Goal: Task Accomplishment & Management: Use online tool/utility

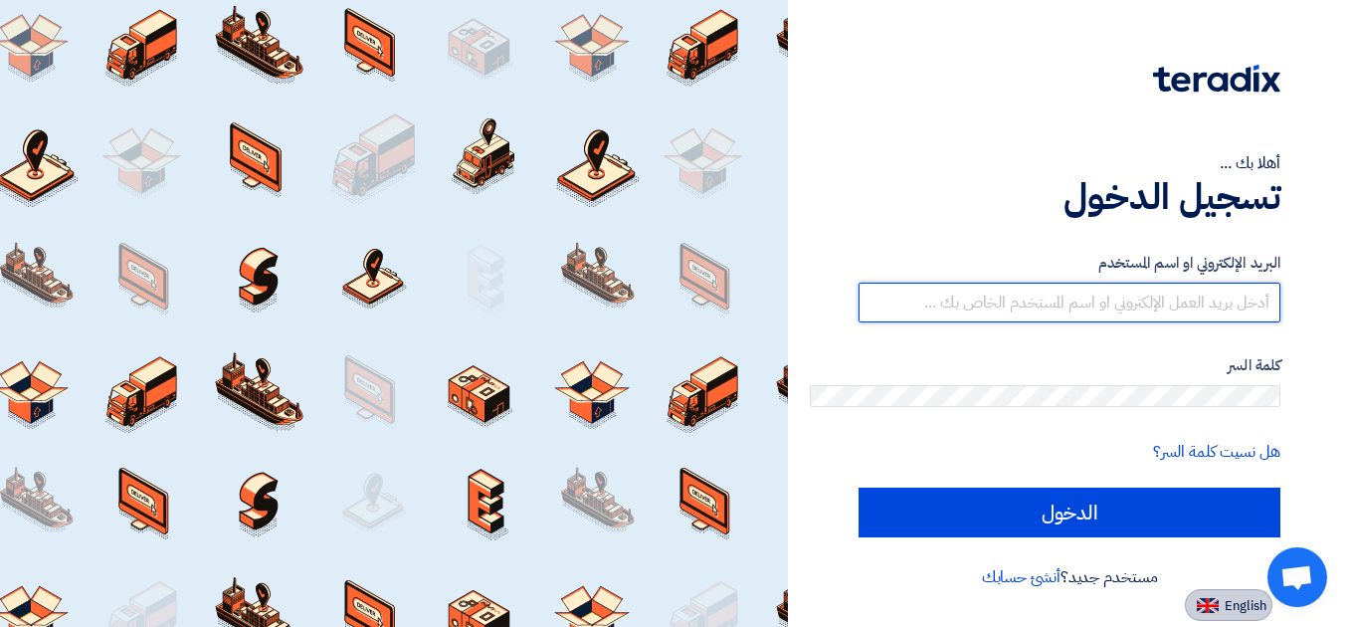
type input "[EMAIL_ADDRESS][DOMAIN_NAME]"
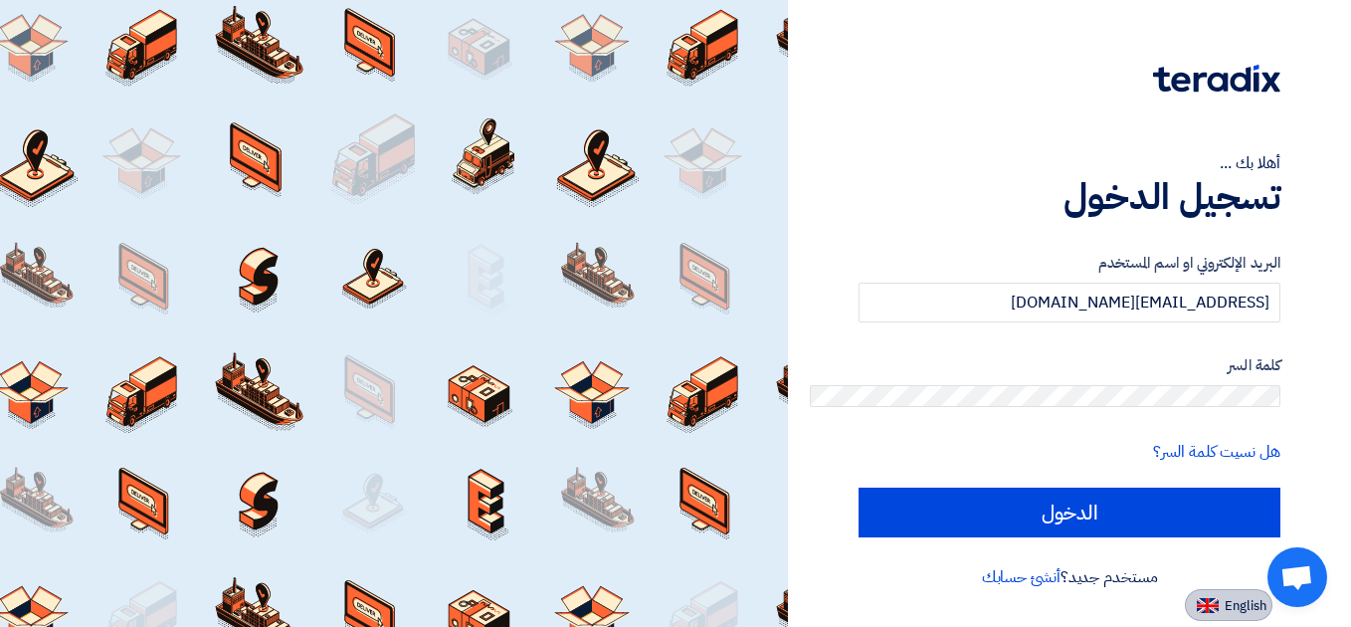
click at [1266, 599] on span "English" at bounding box center [1245, 606] width 42 height 14
type input "Sign in"
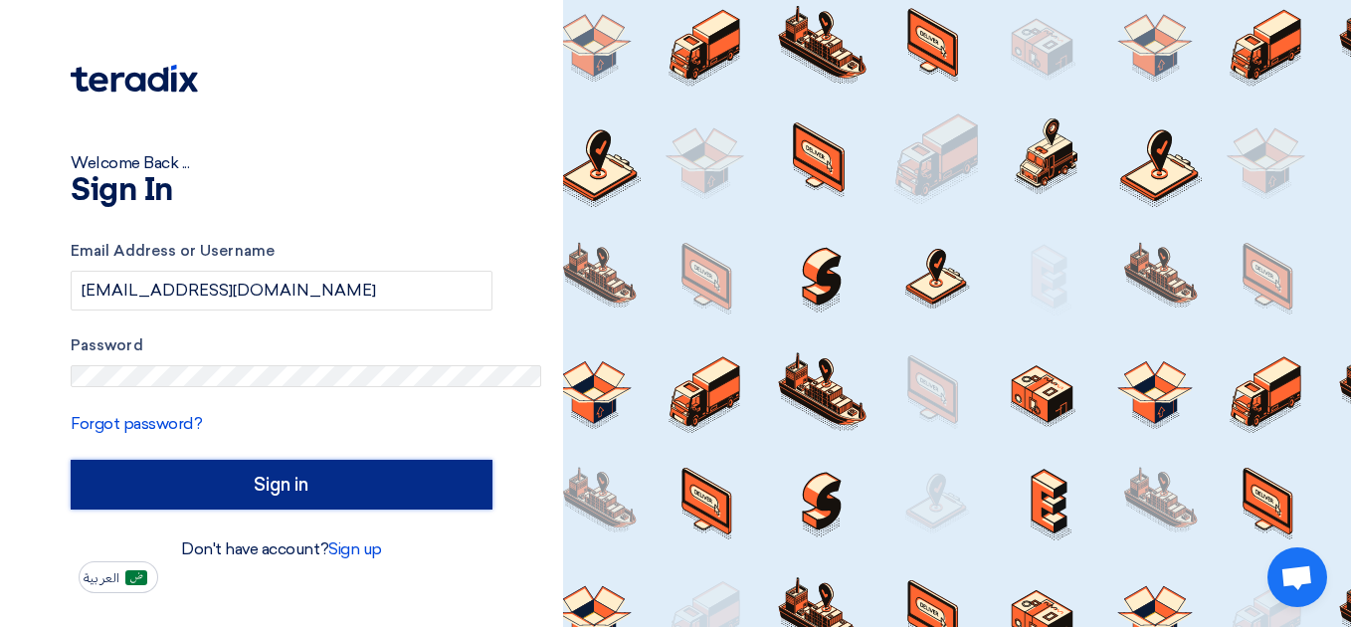
click at [246, 459] on input "Sign in" at bounding box center [282, 484] width 422 height 50
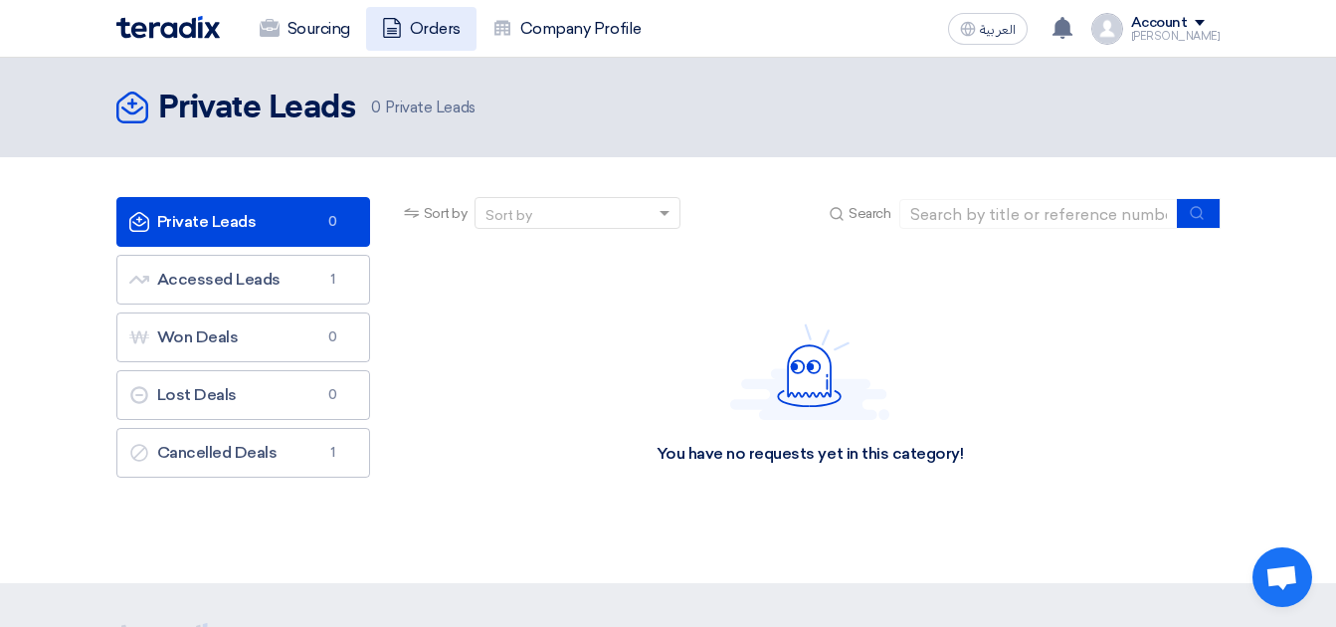
click at [476, 20] on link "Orders" at bounding box center [421, 29] width 110 height 44
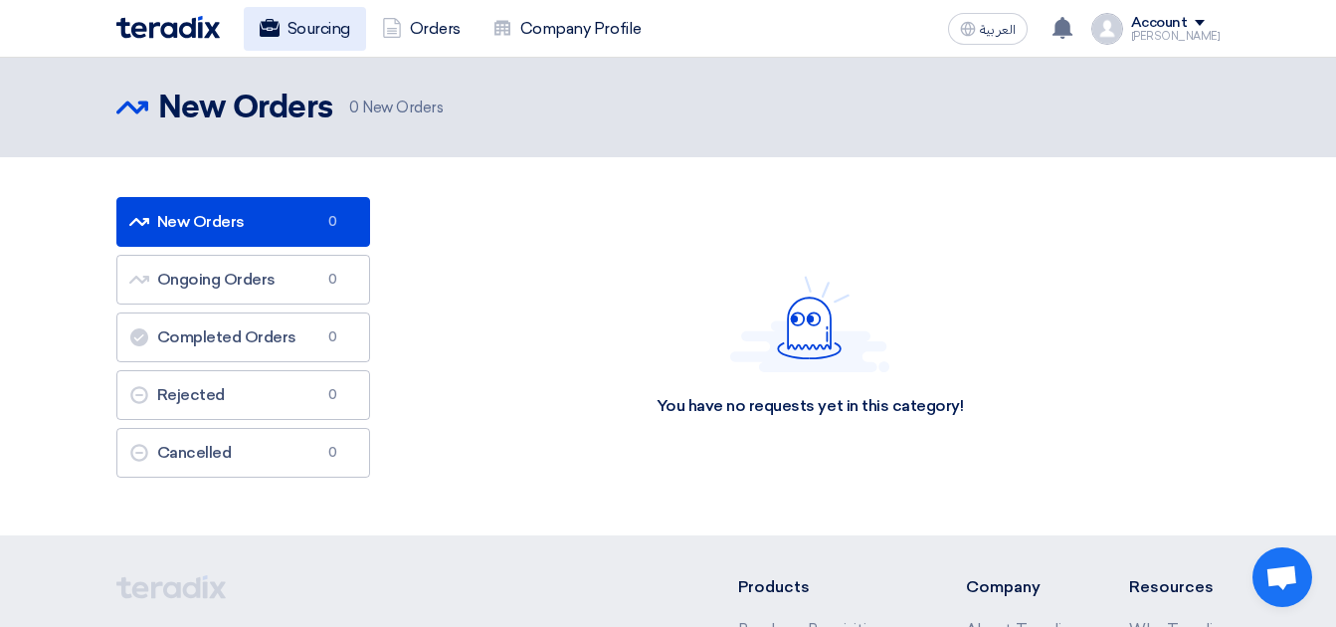
click at [366, 14] on link "Sourcing" at bounding box center [305, 29] width 122 height 44
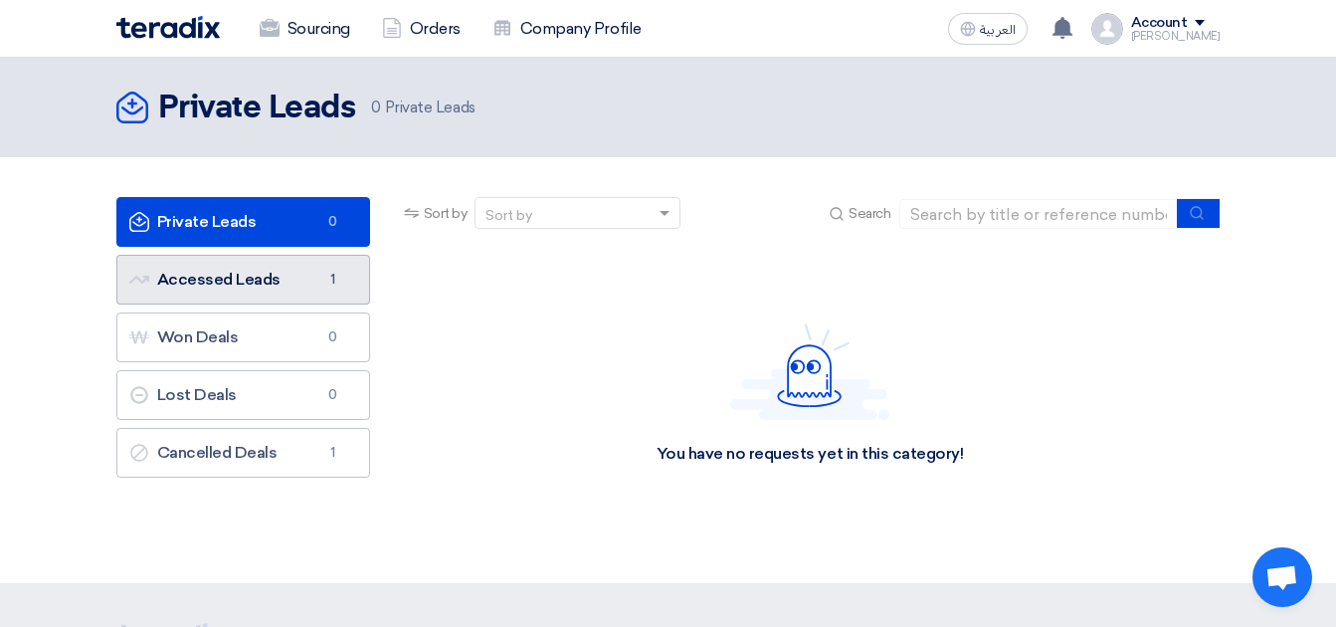
click at [370, 255] on link "Accessed Leads Accessed Leads 1" at bounding box center [243, 280] width 254 height 50
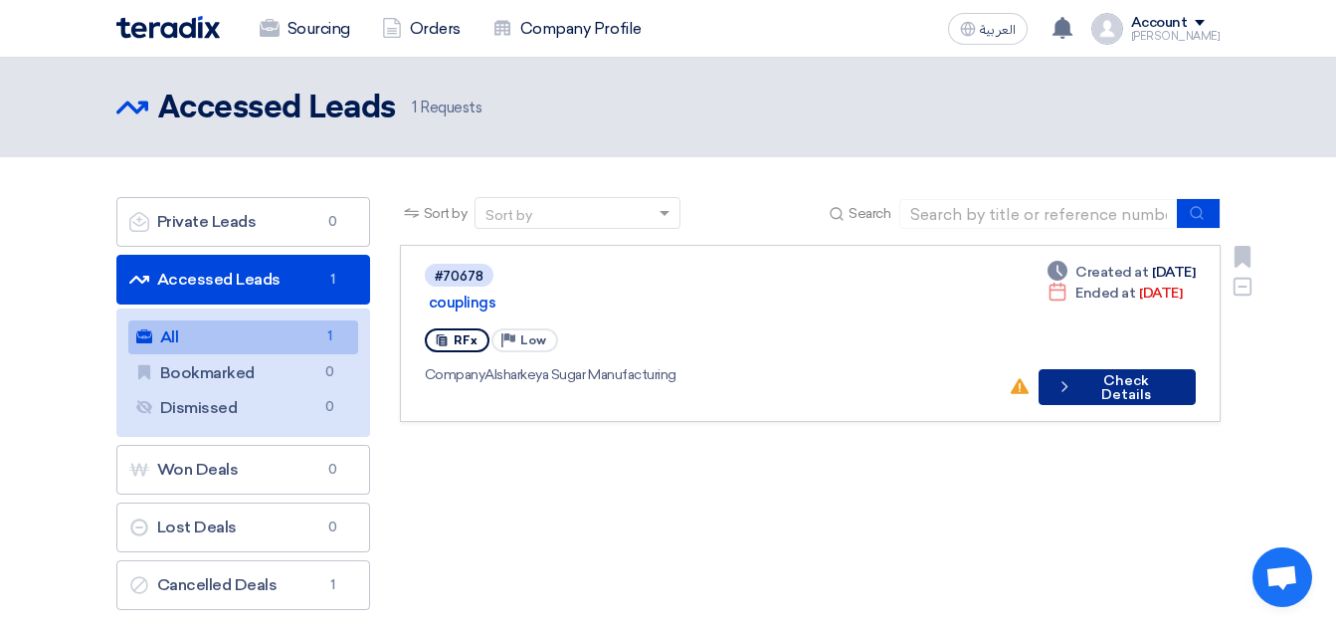
click at [1038, 369] on button "Check details Check Details" at bounding box center [1116, 387] width 156 height 36
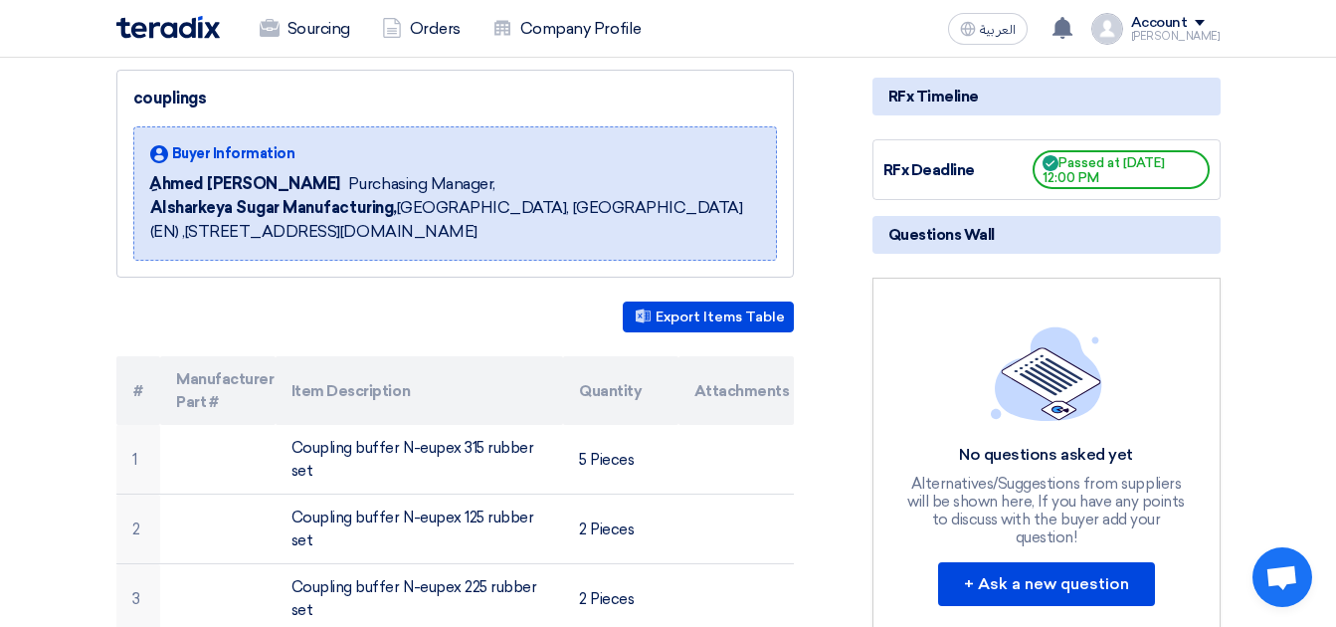
scroll to position [298, 0]
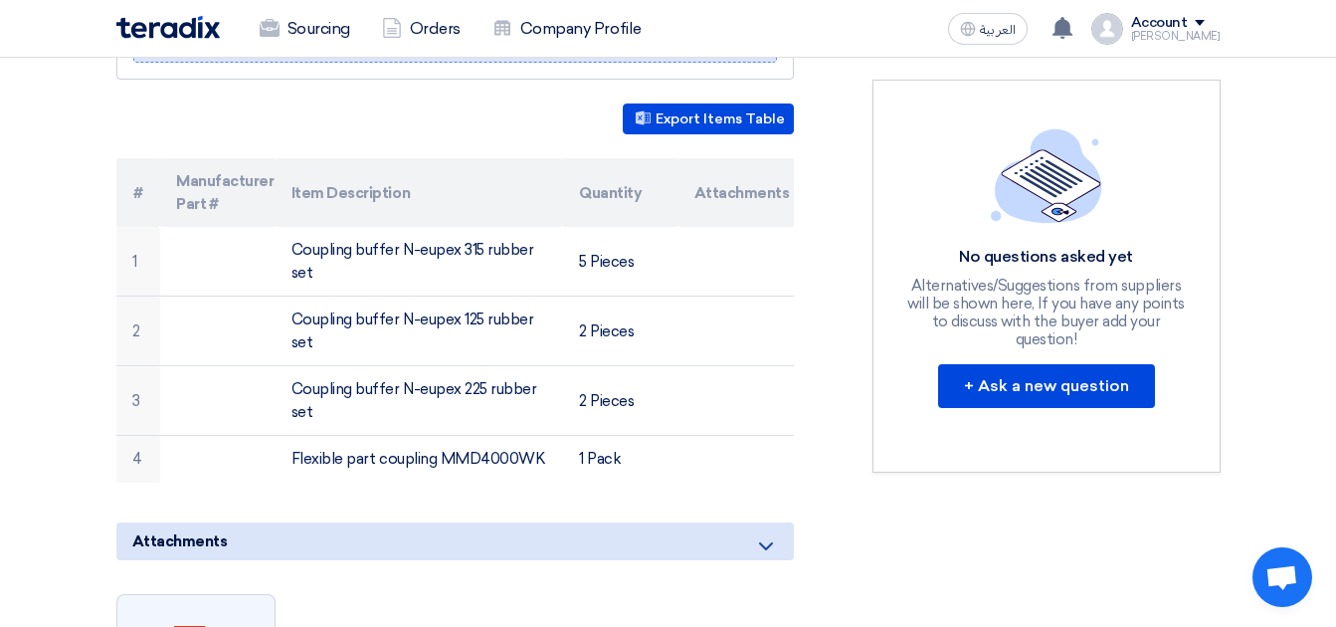
scroll to position [0, 0]
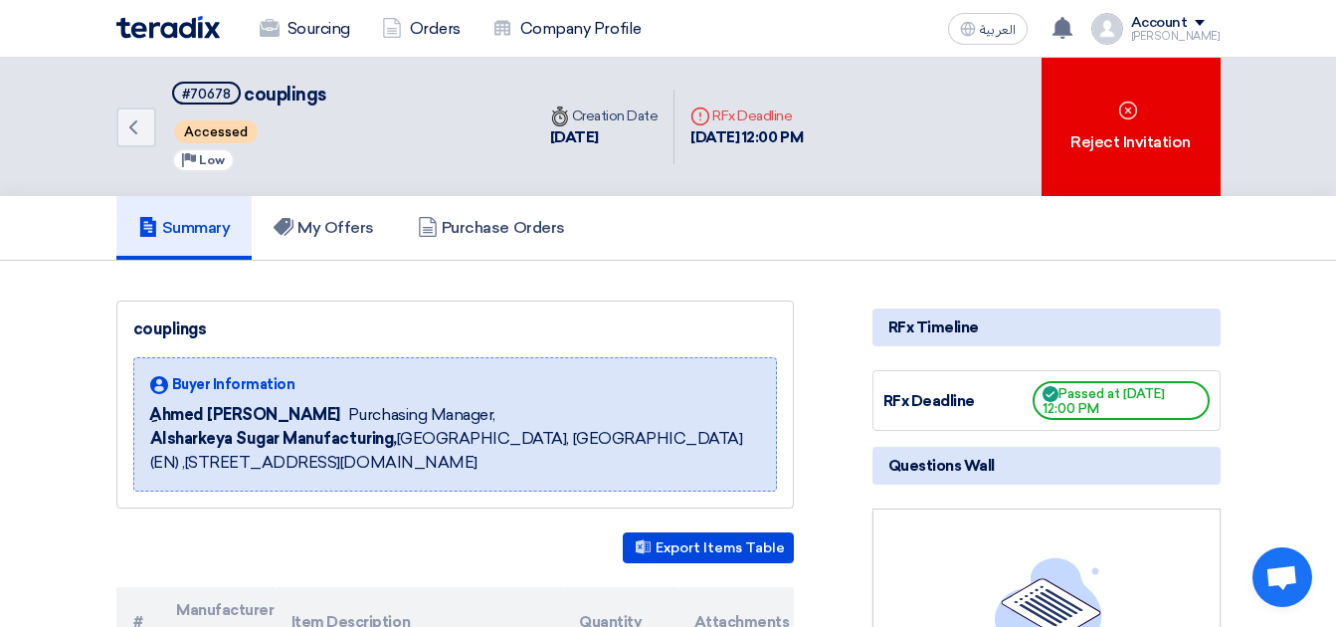
click at [220, 16] on img at bounding box center [167, 27] width 103 height 23
